Goal: Check status: Check status

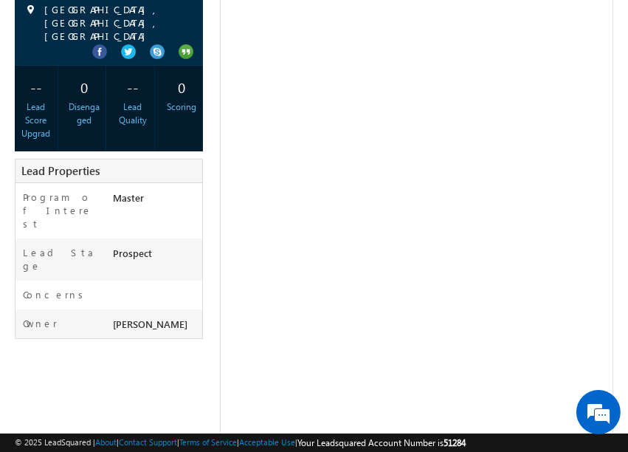
scroll to position [226, 0]
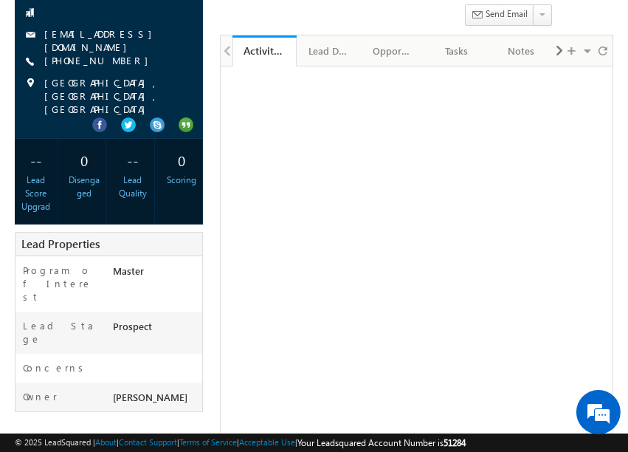
click at [450, 435] on span "© 2025 LeadSquared | About | Contact Support | Terms of Service | Acceptable Us…" at bounding box center [240, 442] width 451 height 14
